Goal: Task Accomplishment & Management: Manage account settings

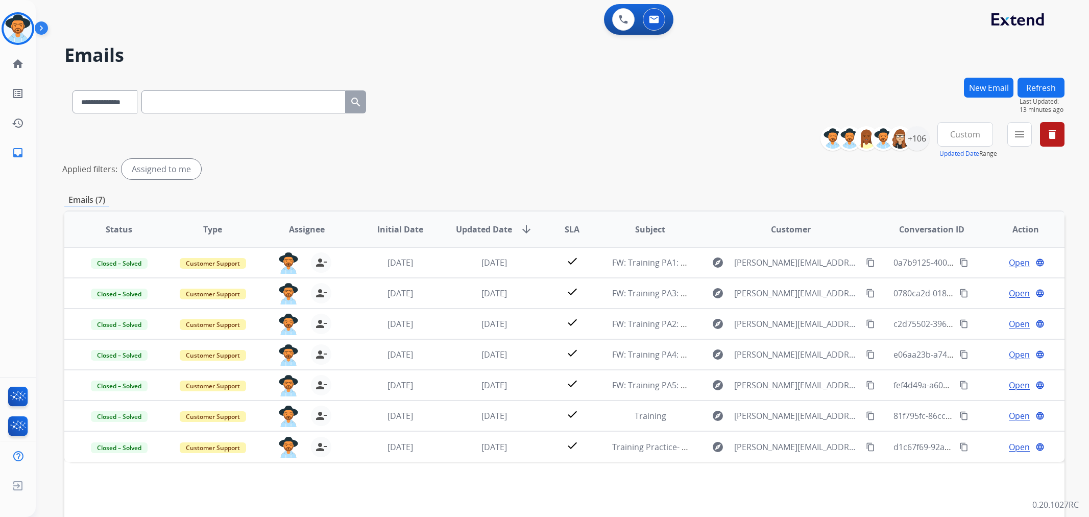
select select "**********"
click at [19, 70] on link "home Home" at bounding box center [18, 64] width 29 height 29
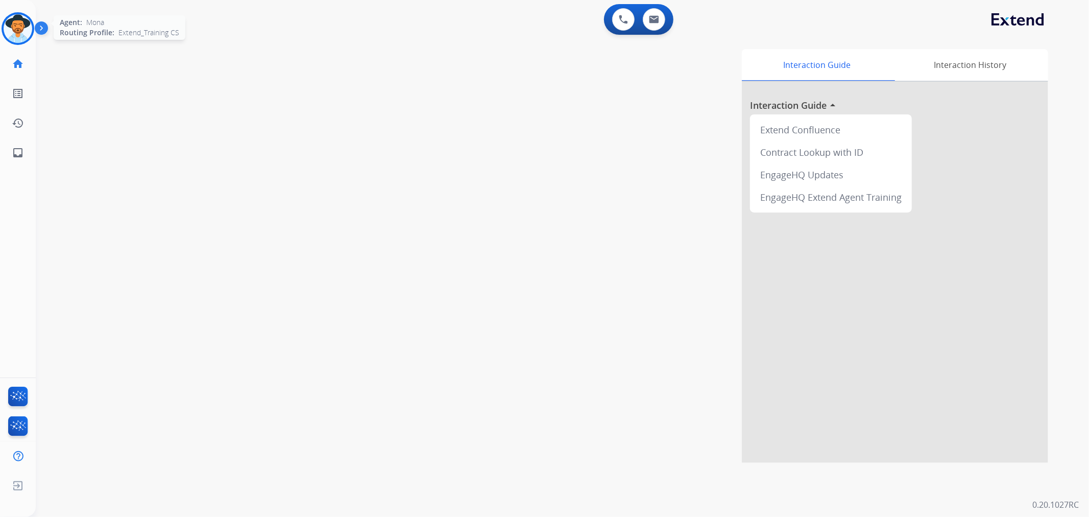
click at [6, 29] on img at bounding box center [18, 28] width 29 height 29
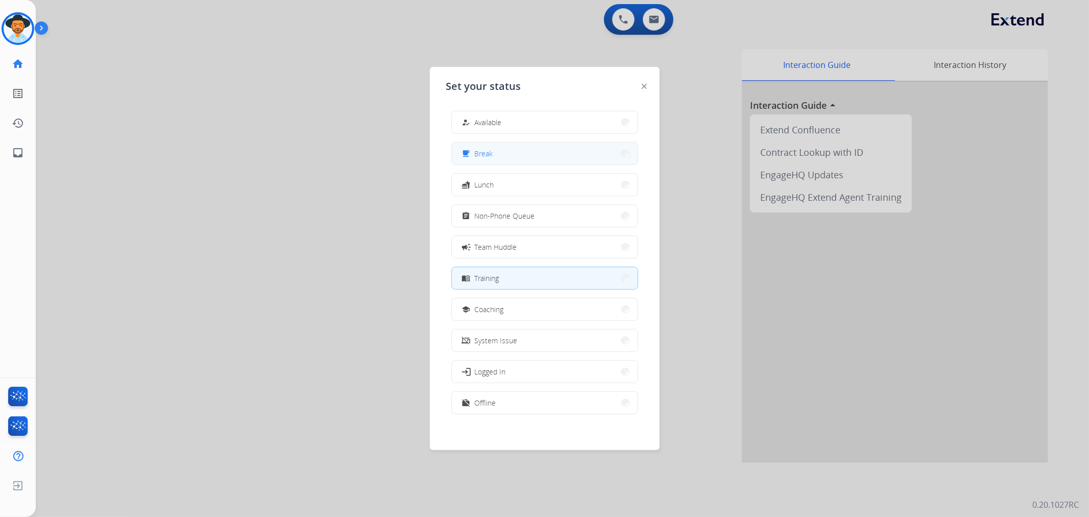
click at [499, 153] on button "free_breakfast Break" at bounding box center [545, 154] width 186 height 22
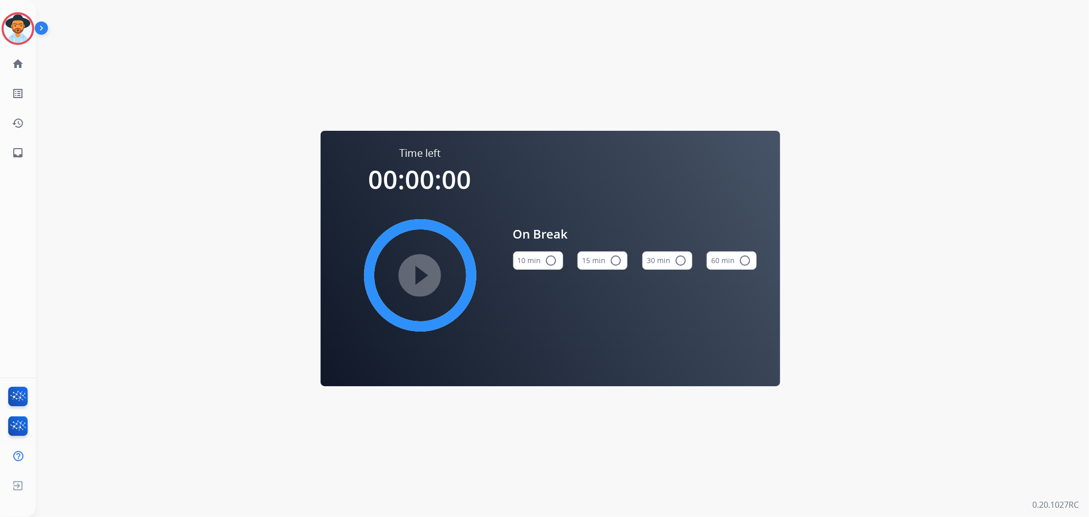
click at [40, 30] on img at bounding box center [43, 29] width 17 height 19
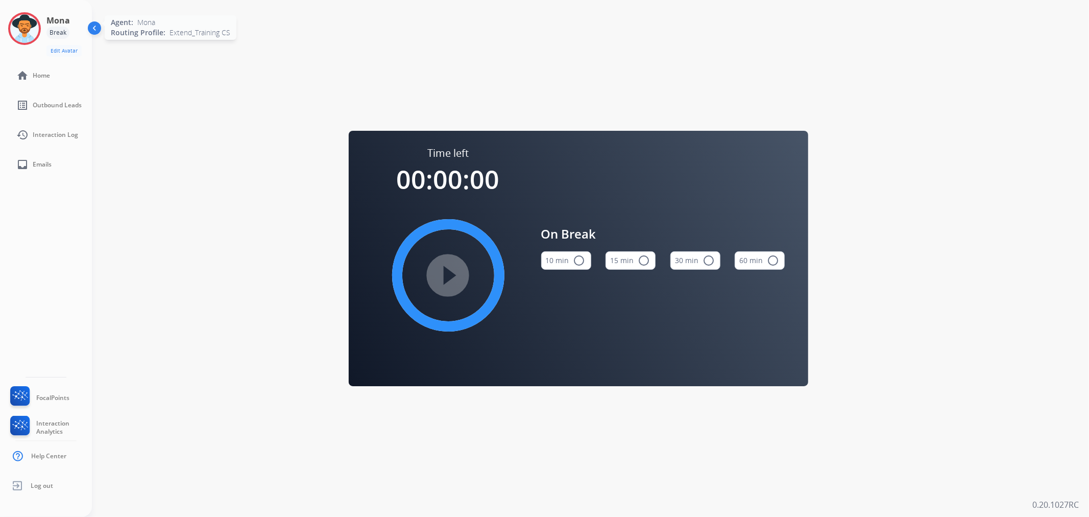
click at [29, 33] on img at bounding box center [24, 28] width 29 height 29
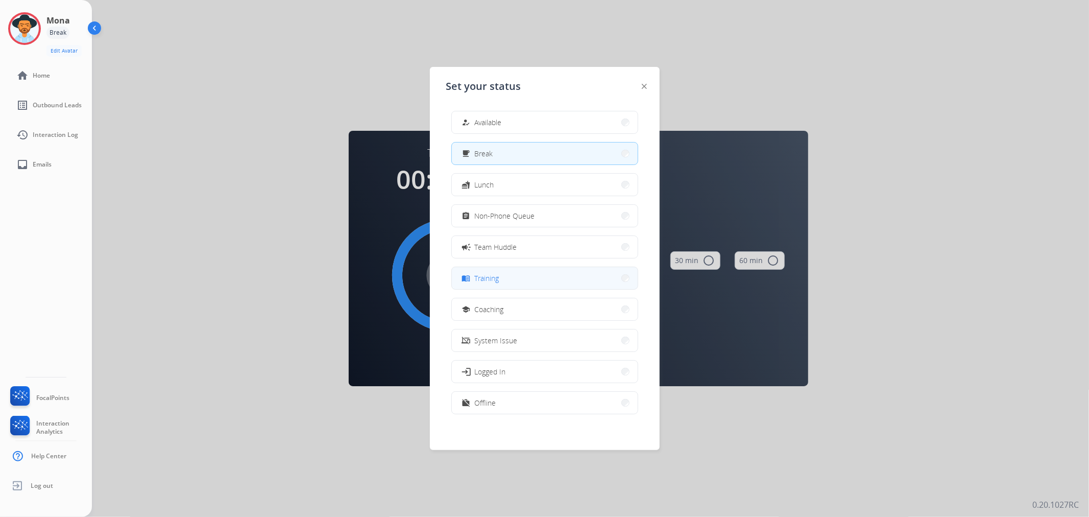
click at [486, 276] on span "Training" at bounding box center [487, 278] width 25 height 11
